Goal: Task Accomplishment & Management: Use online tool/utility

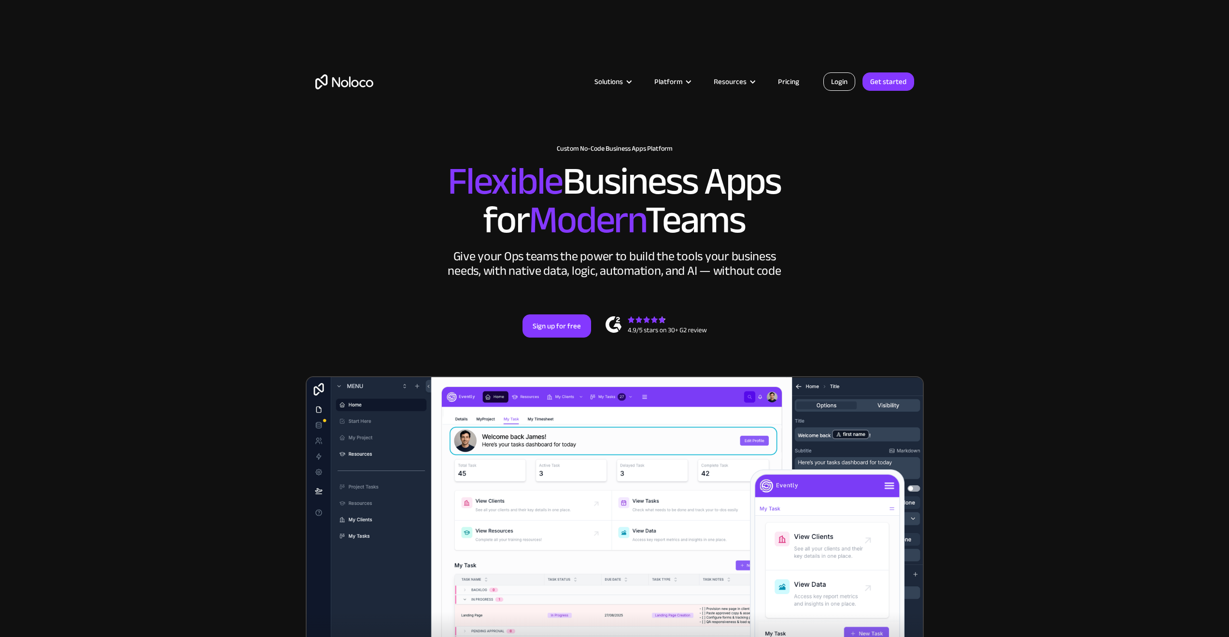
click at [845, 84] on link "Login" at bounding box center [839, 81] width 32 height 18
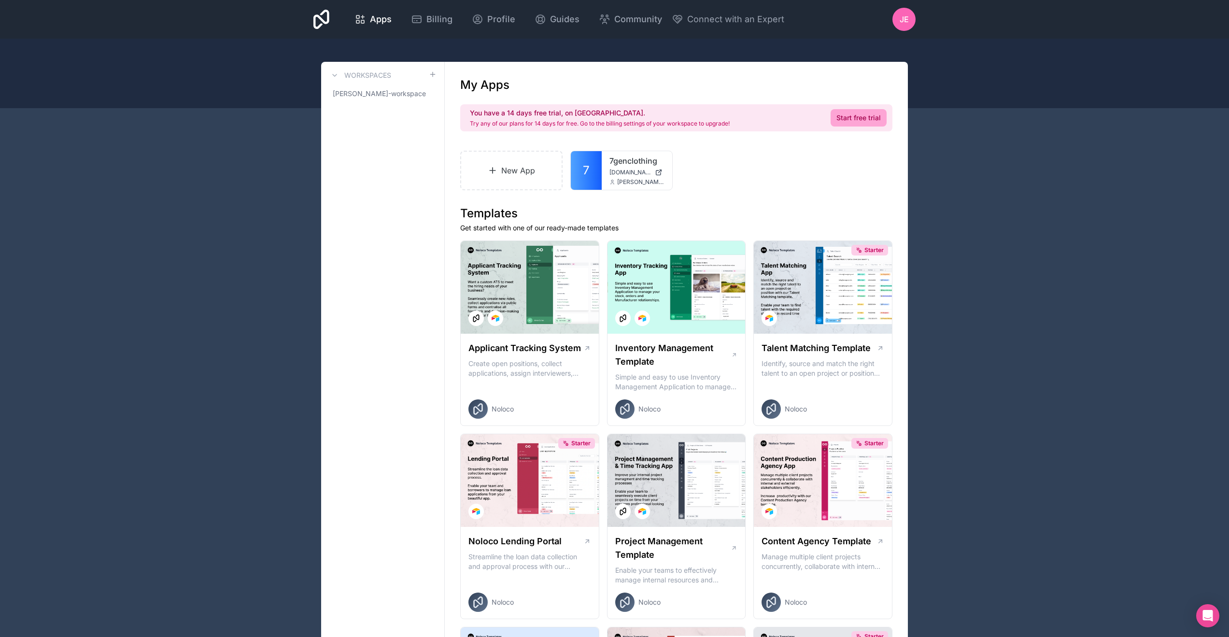
click at [524, 175] on link "New App" at bounding box center [511, 171] width 102 height 40
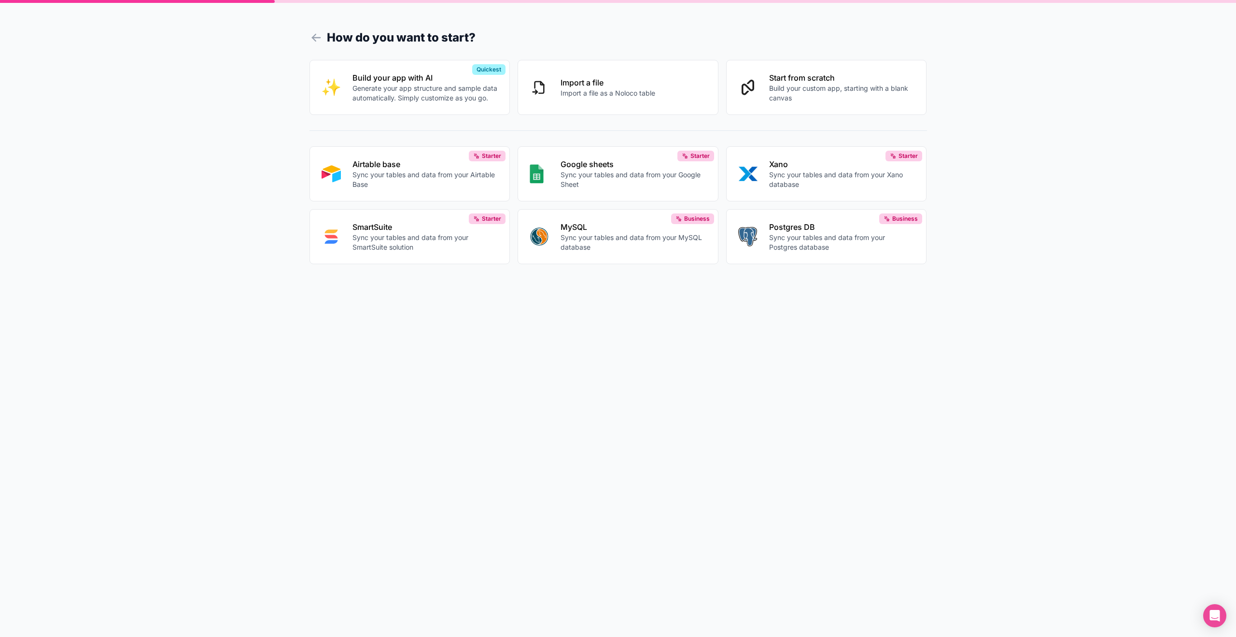
click at [770, 88] on p "Build your custom app, starting with a blank canvas" at bounding box center [842, 93] width 146 height 19
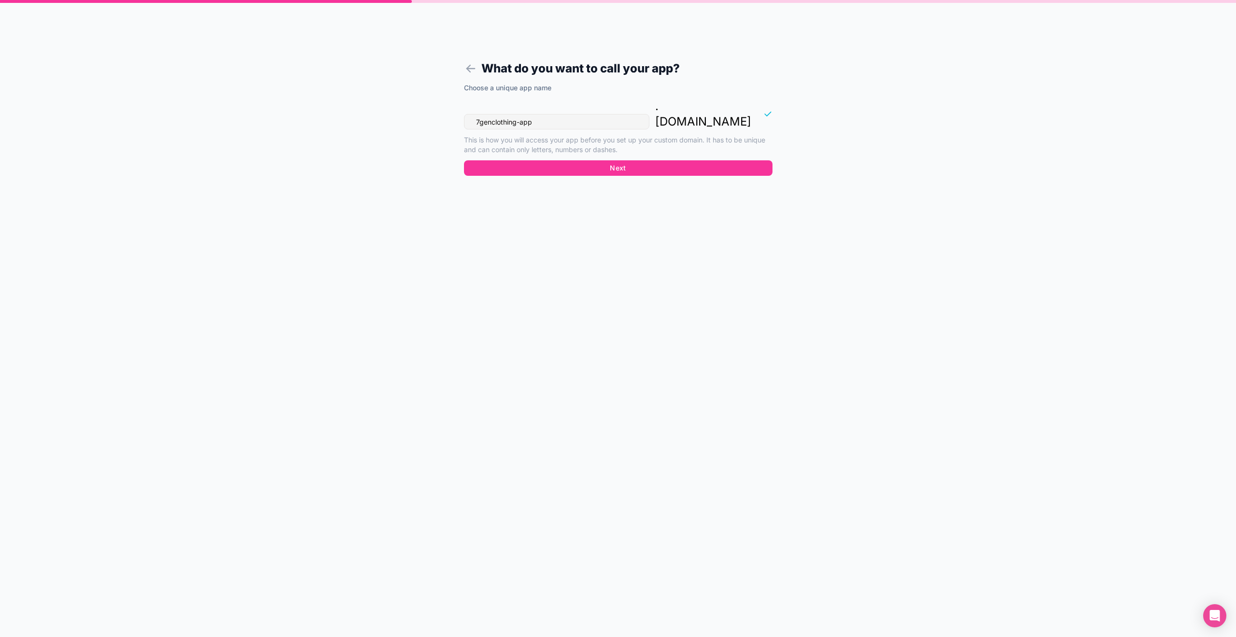
click at [597, 160] on button "Next" at bounding box center [618, 167] width 309 height 15
